Goal: Register for event/course

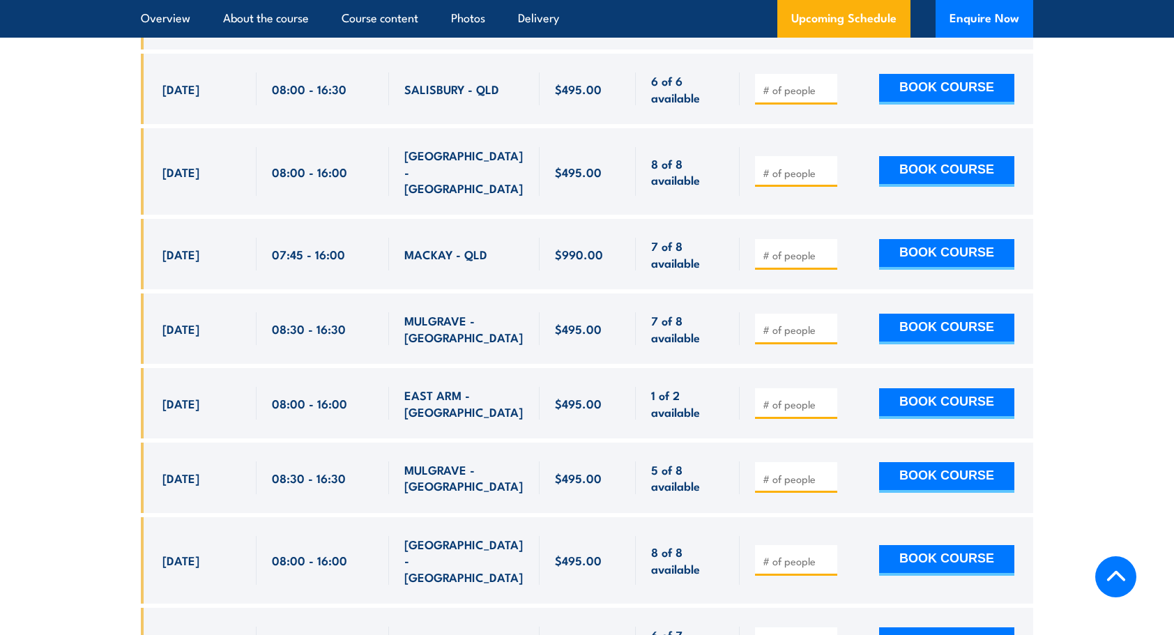
scroll to position [2859, 0]
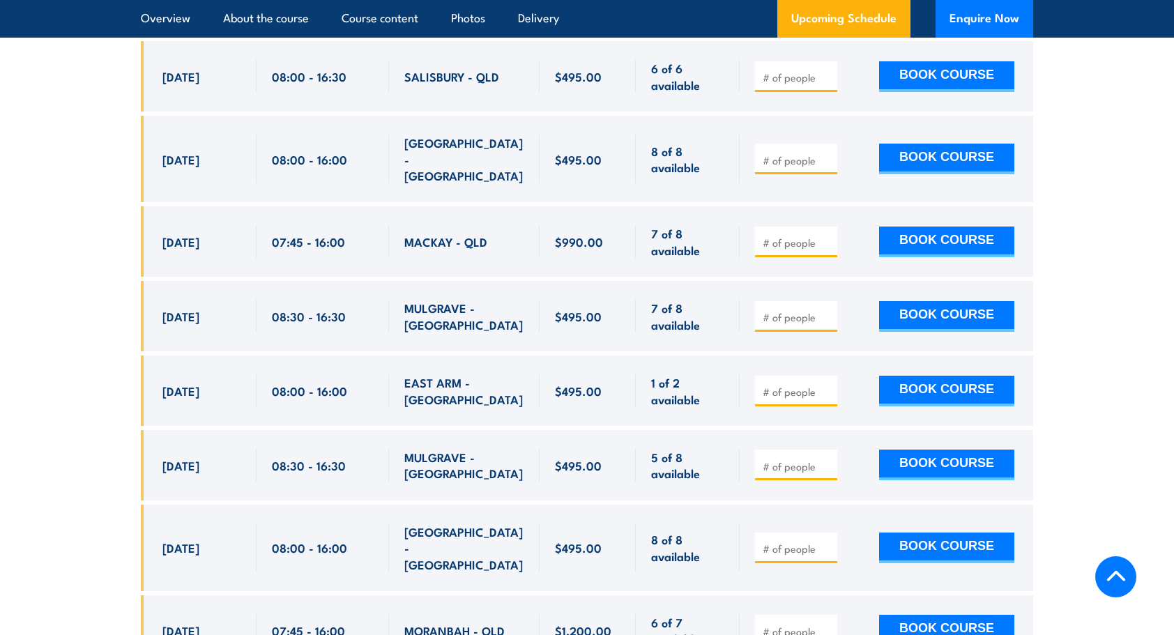
click at [805, 301] on div at bounding box center [796, 316] width 82 height 31
click at [795, 310] on input "number" at bounding box center [798, 317] width 70 height 14
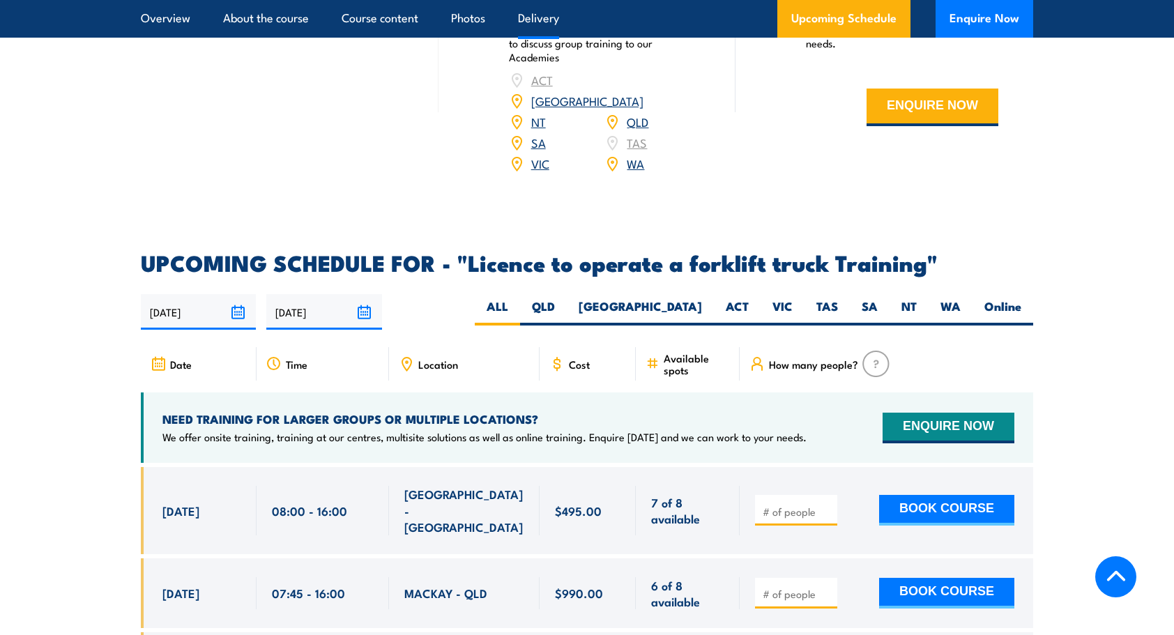
scroll to position [2092, 0]
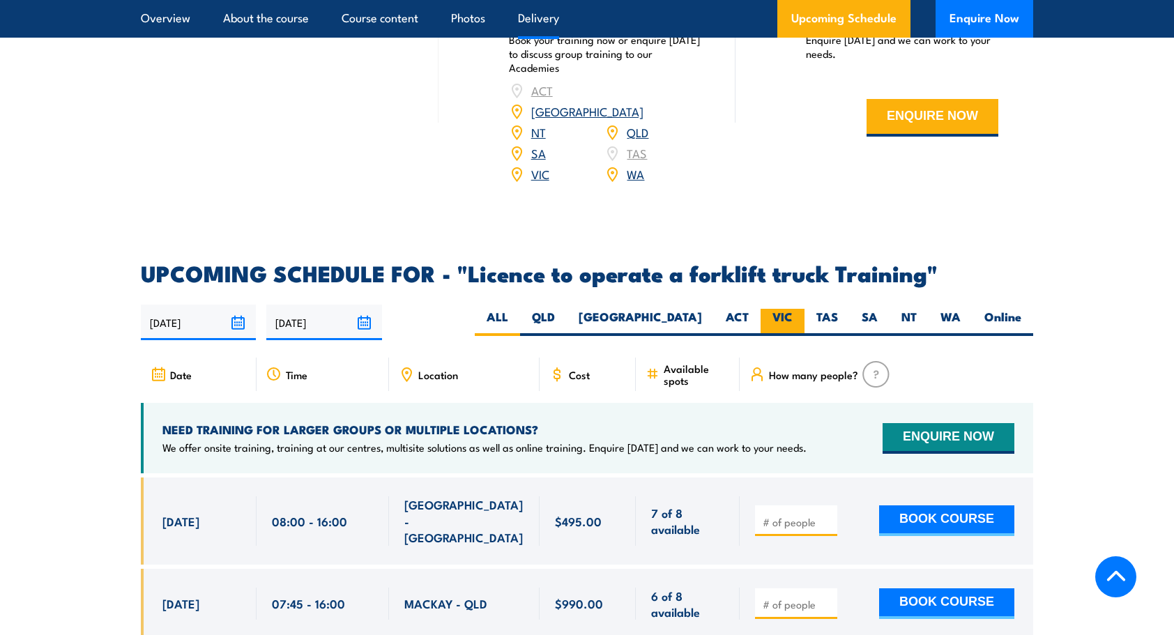
click at [803, 309] on label "VIC" at bounding box center [783, 322] width 44 height 27
click at [802, 309] on input "VIC" at bounding box center [797, 313] width 9 height 9
radio input "true"
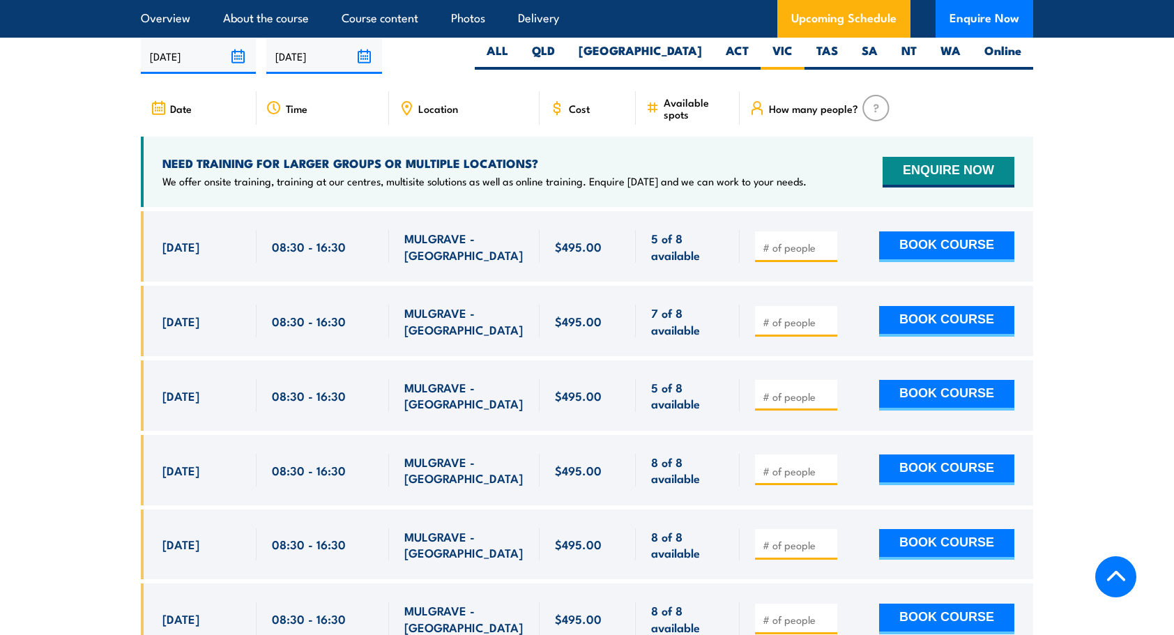
scroll to position [2333, 0]
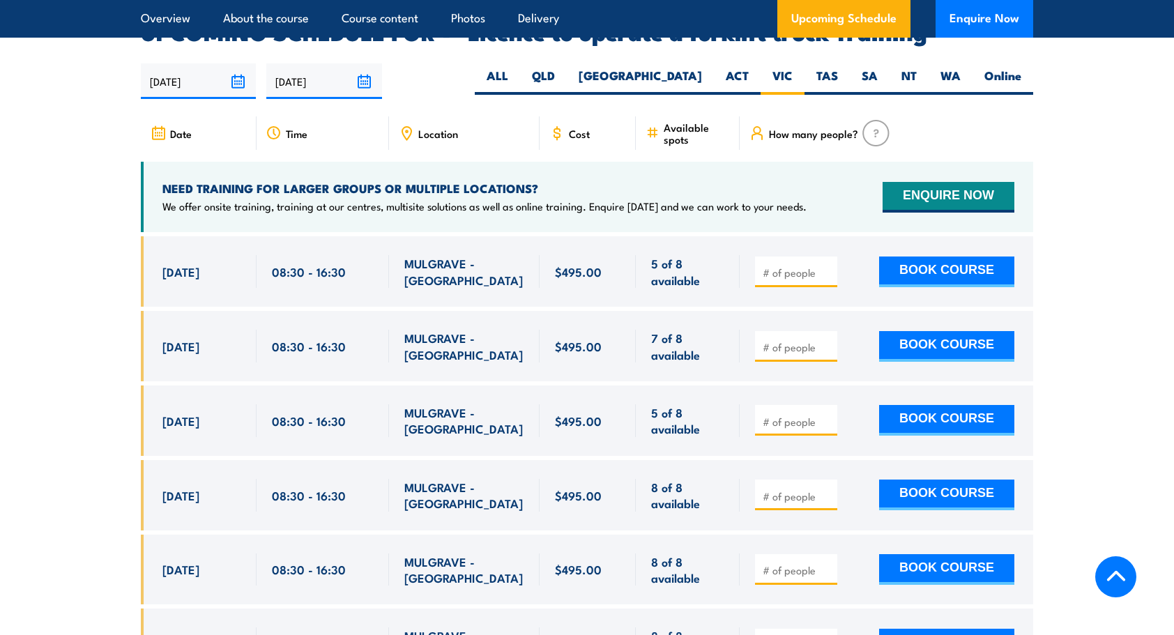
click at [880, 120] on img at bounding box center [875, 133] width 27 height 26
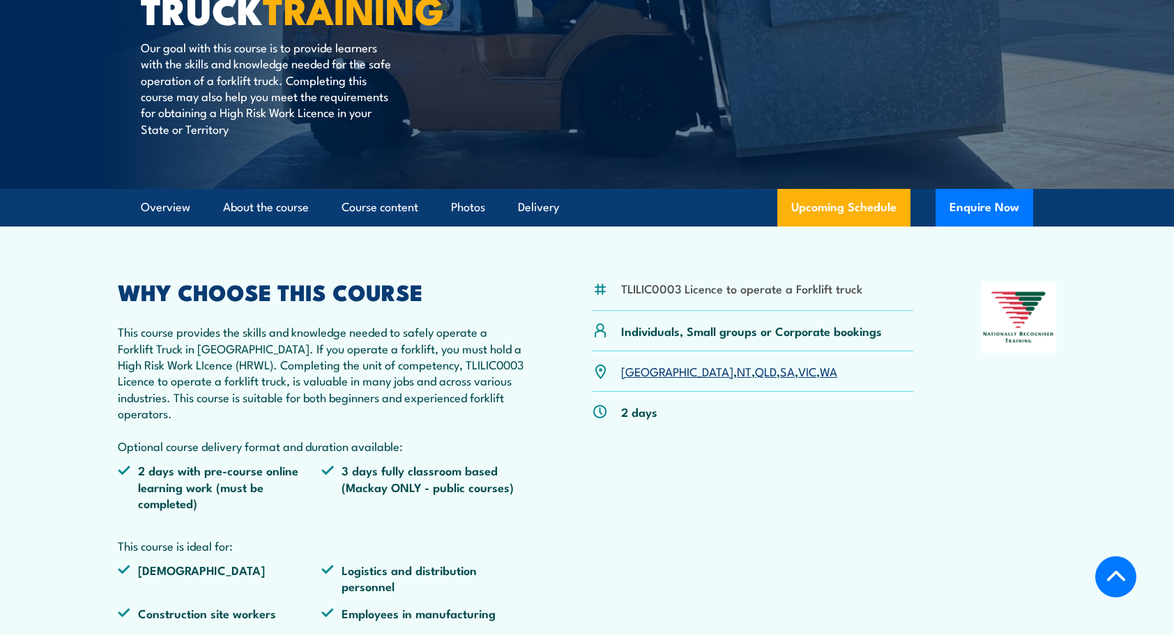
scroll to position [279, 0]
